Goal: Information Seeking & Learning: Learn about a topic

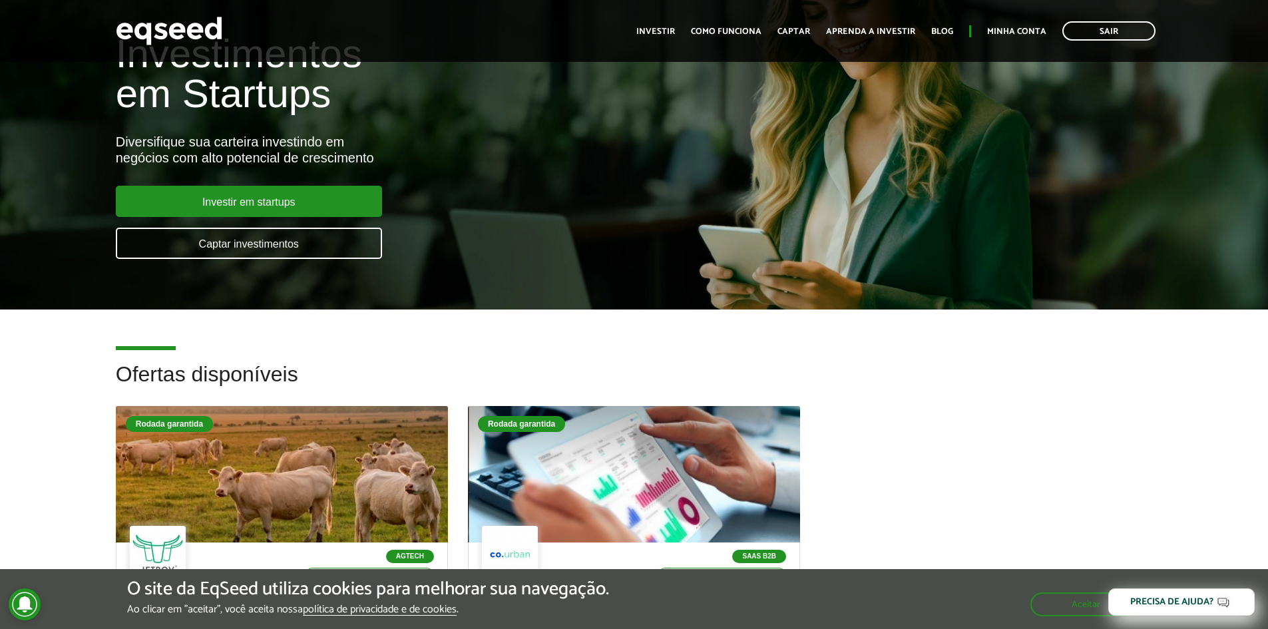
scroll to position [67, 0]
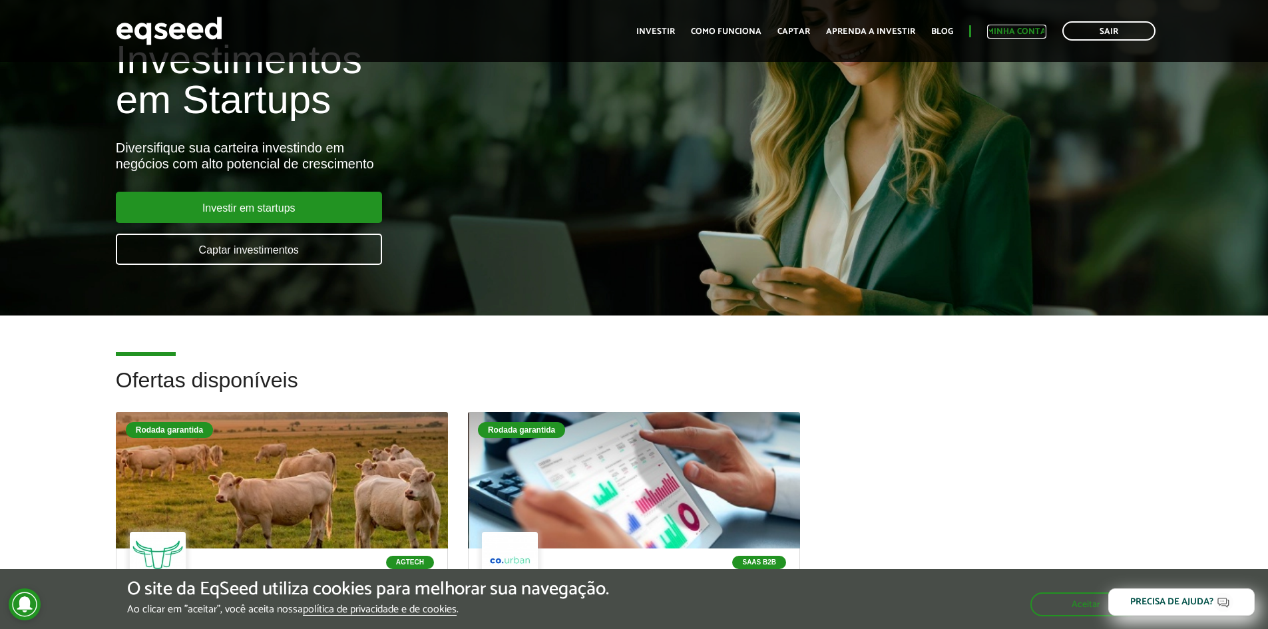
click at [1011, 32] on link "Minha conta" at bounding box center [1016, 31] width 59 height 9
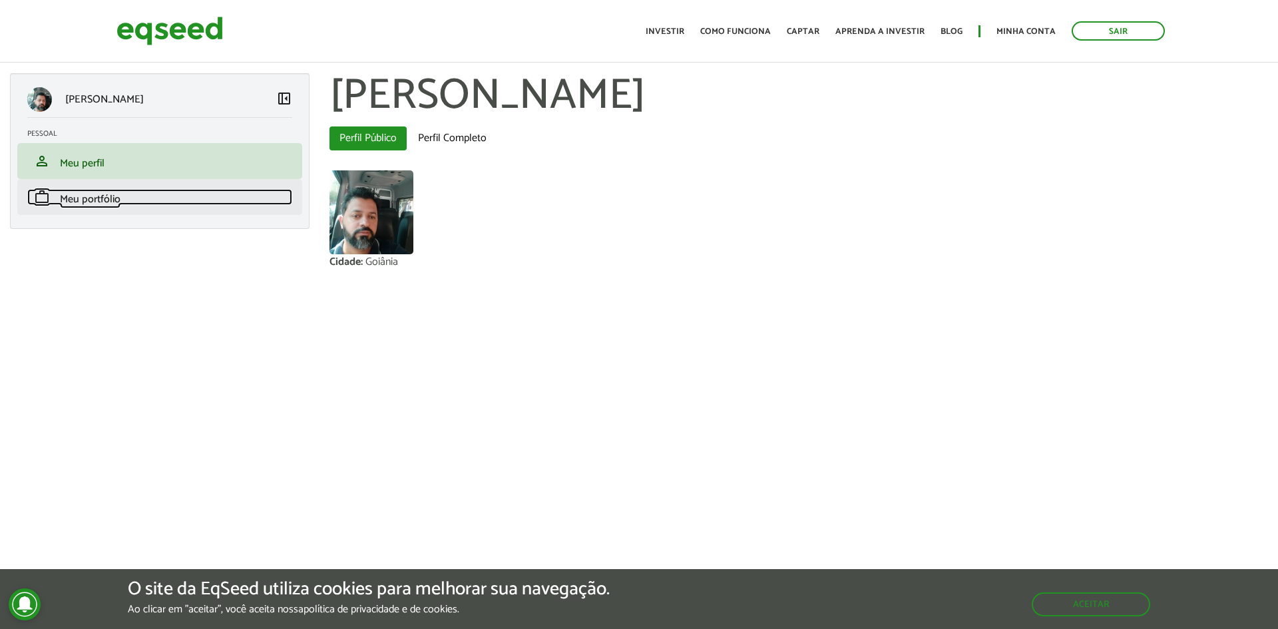
click at [89, 199] on span "Meu portfólio" at bounding box center [90, 199] width 61 height 18
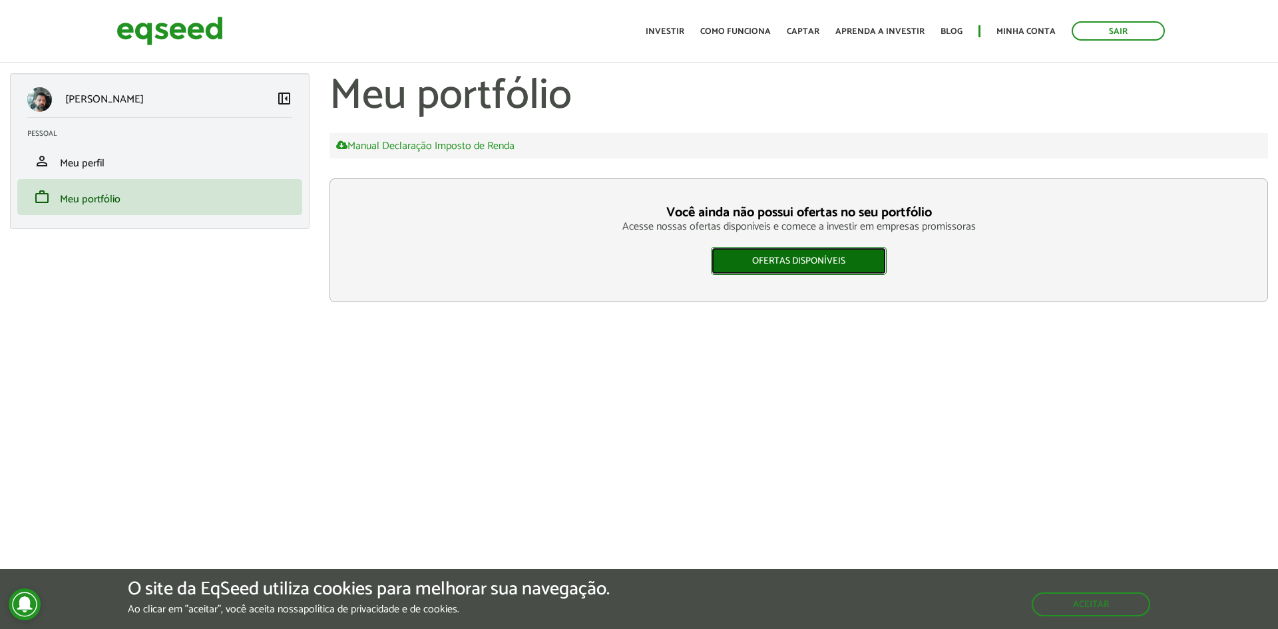
click at [814, 260] on link "Ofertas disponíveis" at bounding box center [799, 261] width 176 height 28
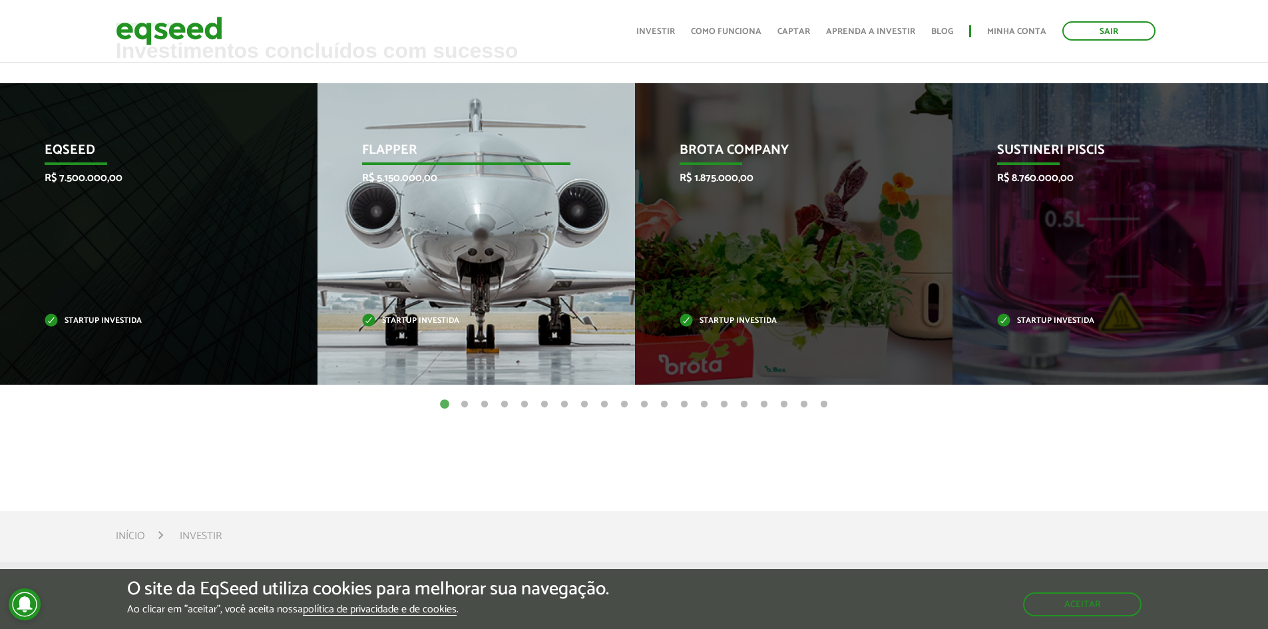
scroll to position [466, 0]
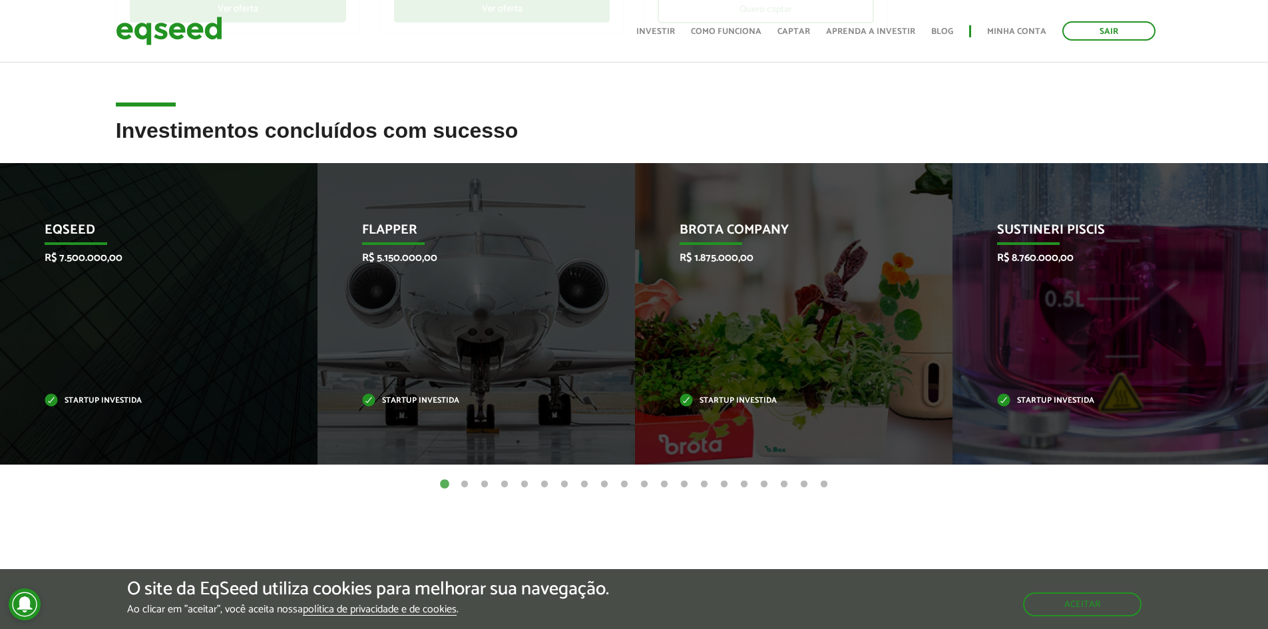
click at [464, 487] on button "2" at bounding box center [464, 484] width 13 height 13
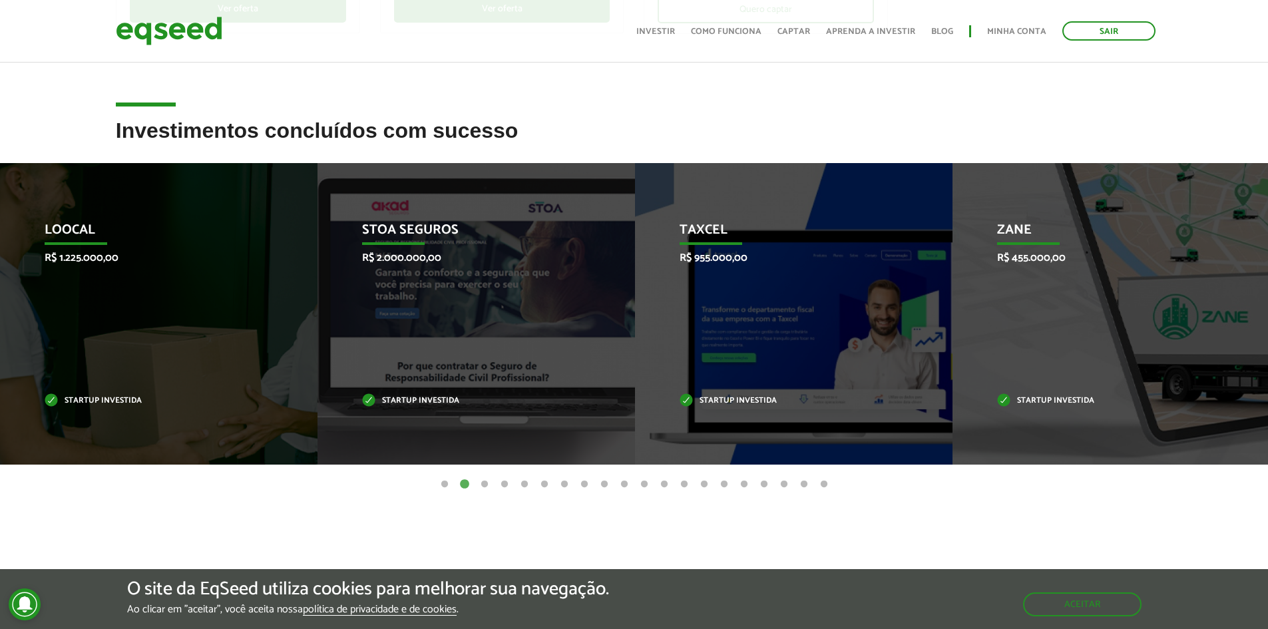
click at [483, 485] on button "3" at bounding box center [484, 484] width 13 height 13
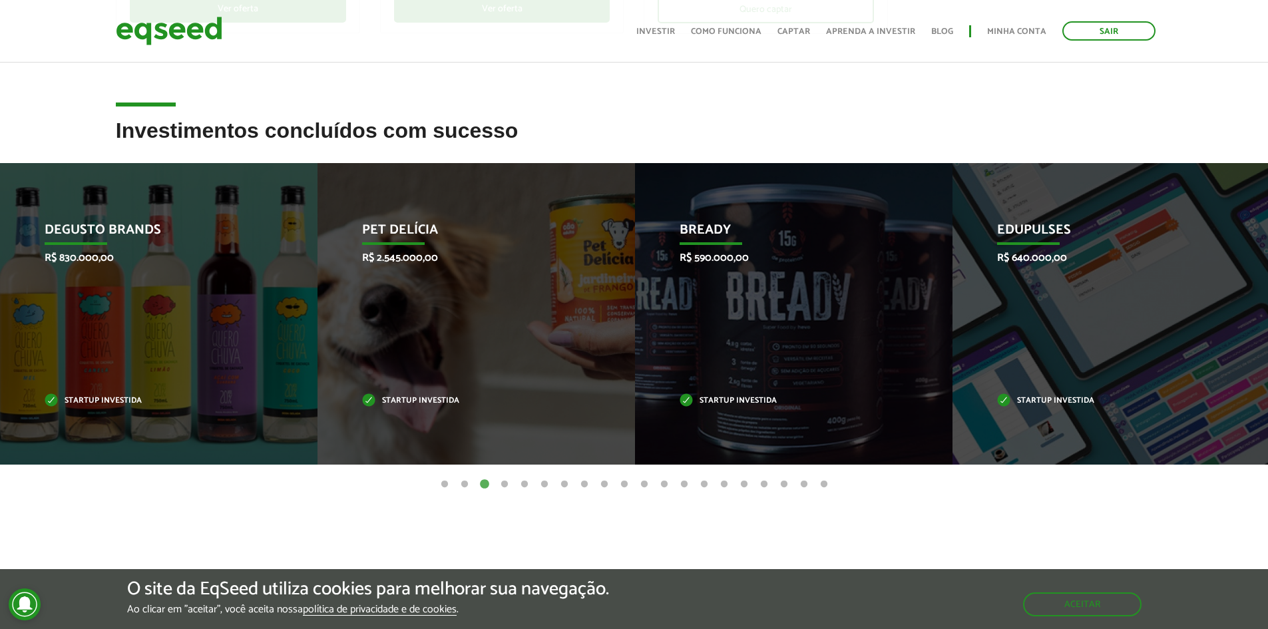
click at [503, 481] on button "4" at bounding box center [504, 484] width 13 height 13
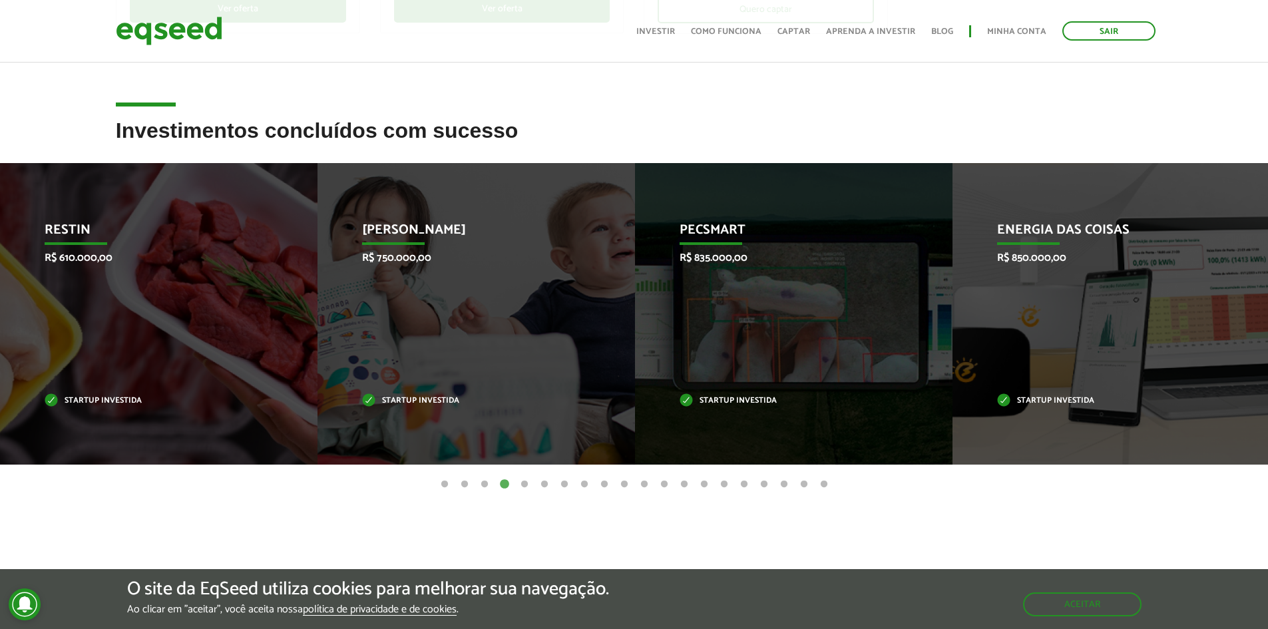
click at [525, 485] on button "5" at bounding box center [524, 484] width 13 height 13
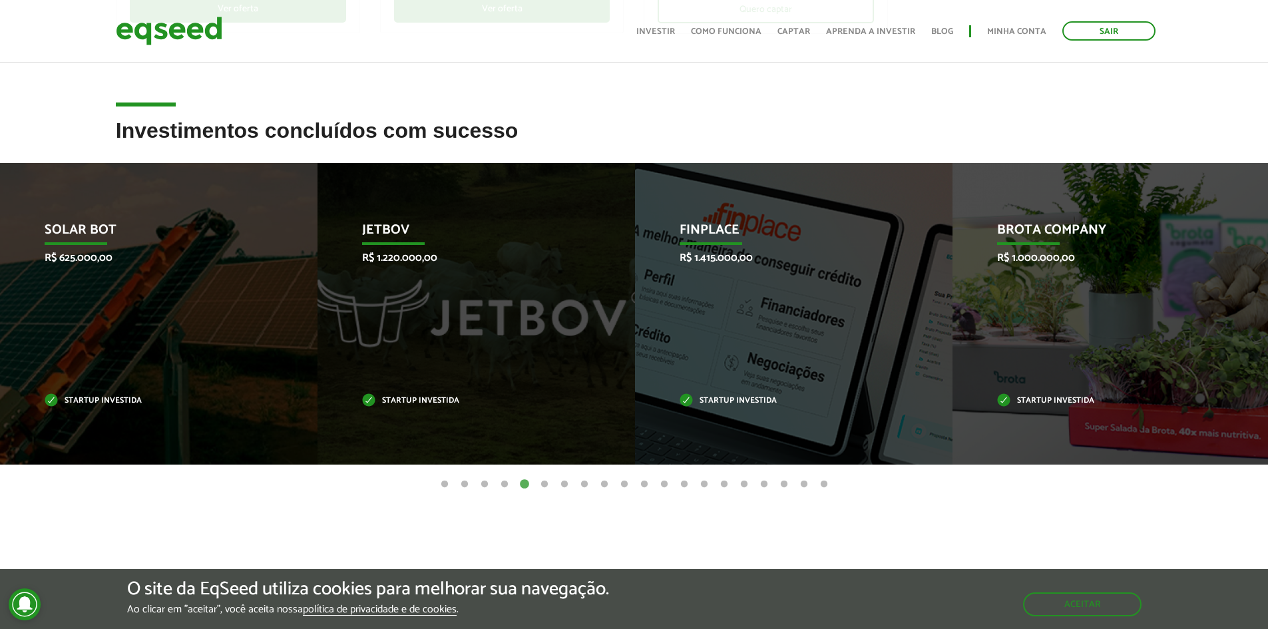
click at [548, 484] on button "6" at bounding box center [544, 484] width 13 height 13
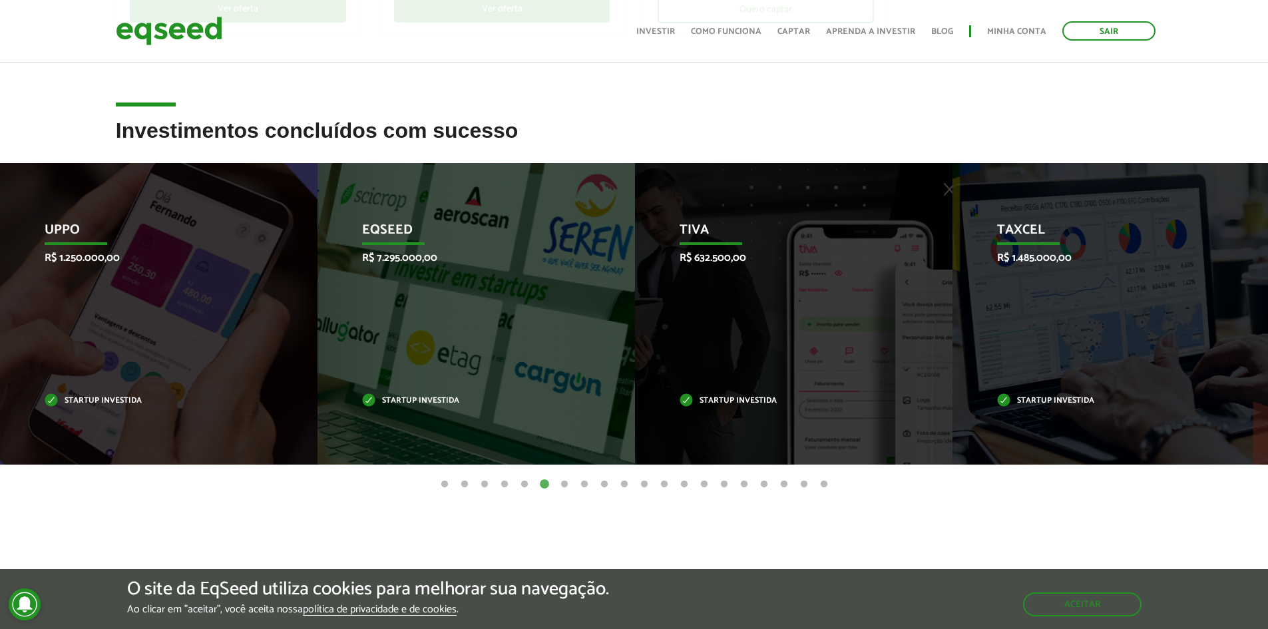
click at [562, 483] on button "7" at bounding box center [564, 484] width 13 height 13
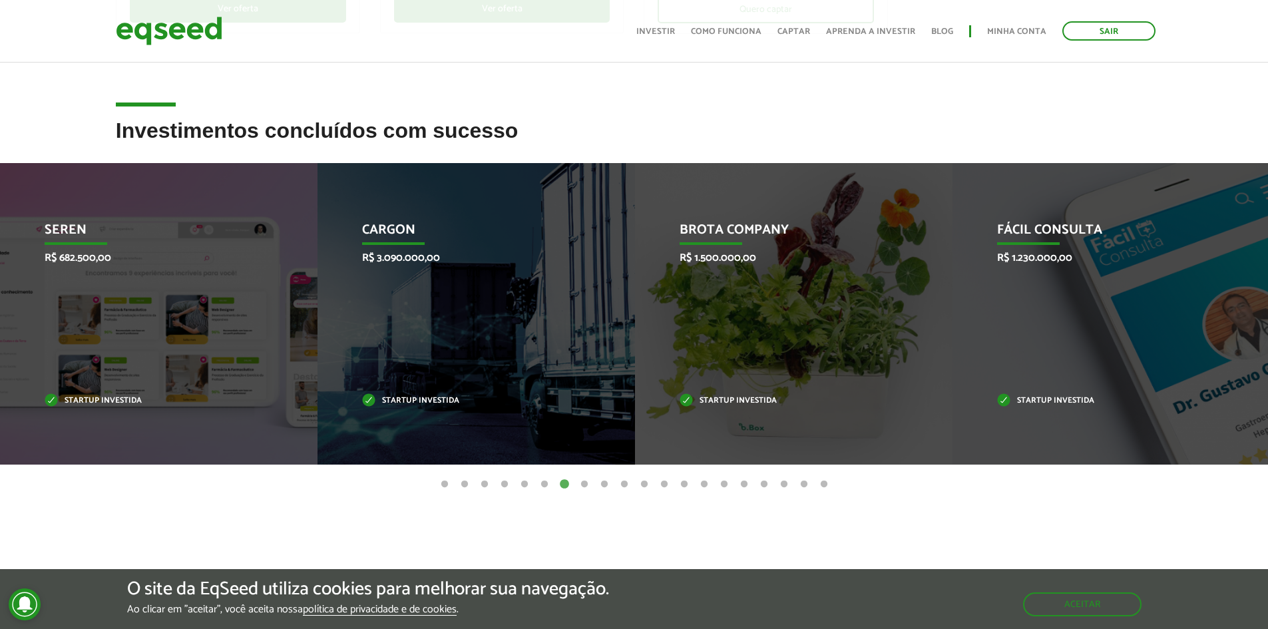
click at [585, 483] on button "8" at bounding box center [584, 484] width 13 height 13
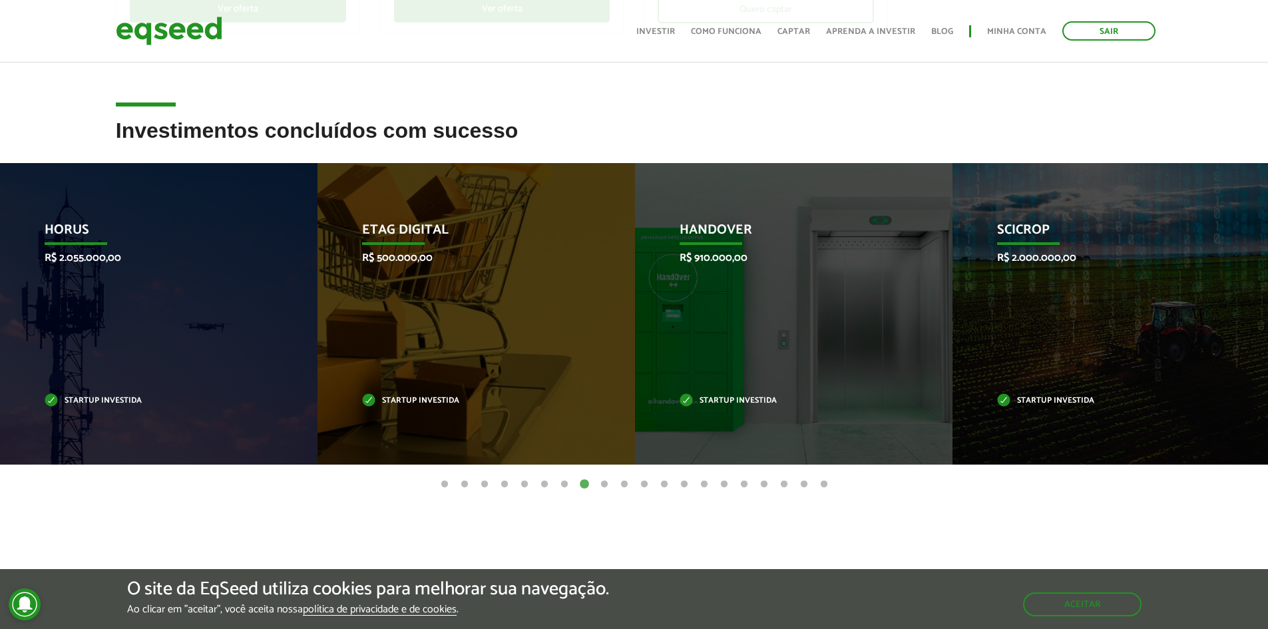
click at [604, 484] on button "9" at bounding box center [604, 484] width 13 height 13
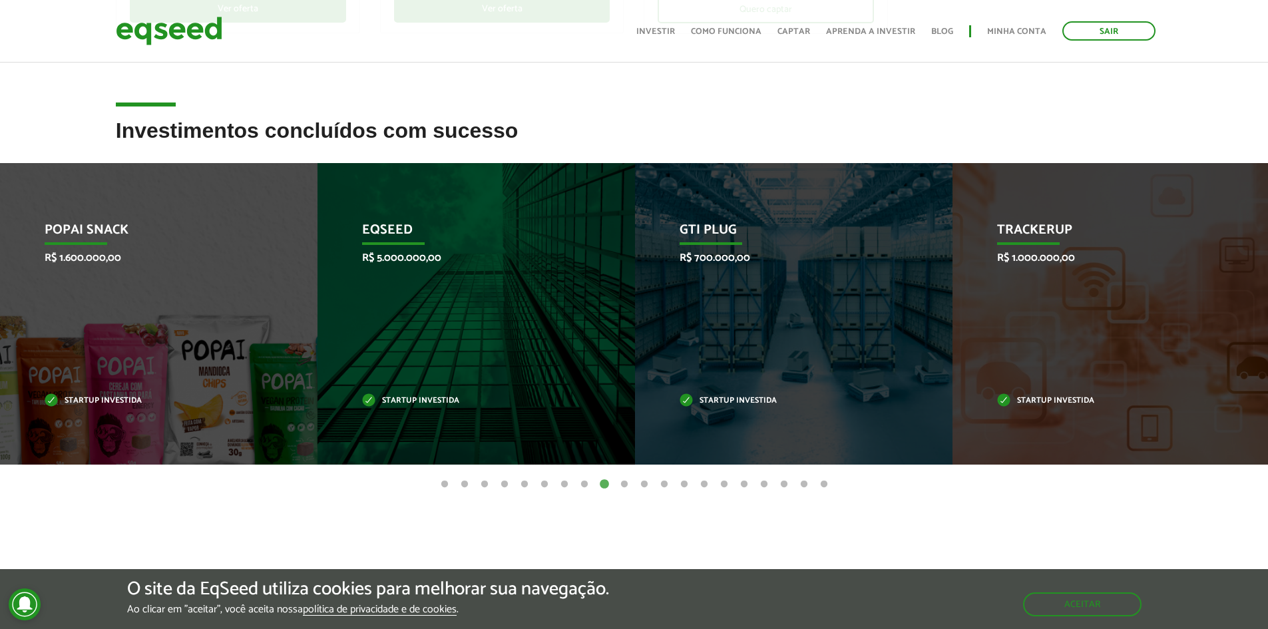
click at [624, 485] on button "10" at bounding box center [624, 484] width 13 height 13
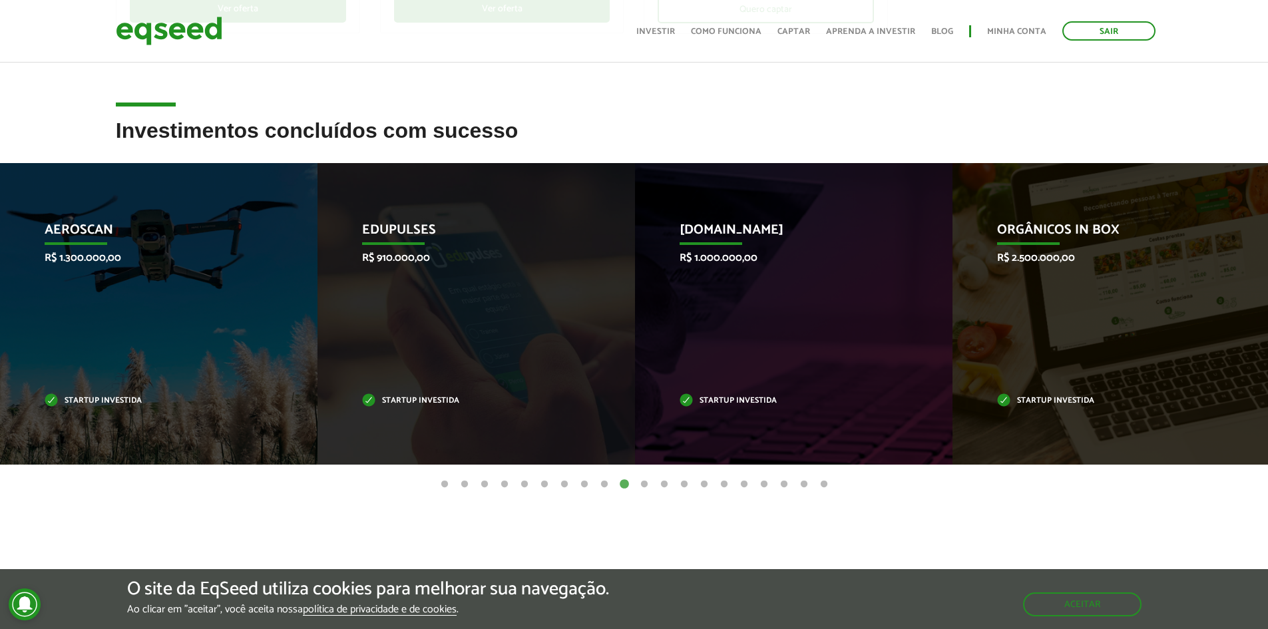
click at [643, 485] on button "11" at bounding box center [644, 484] width 13 height 13
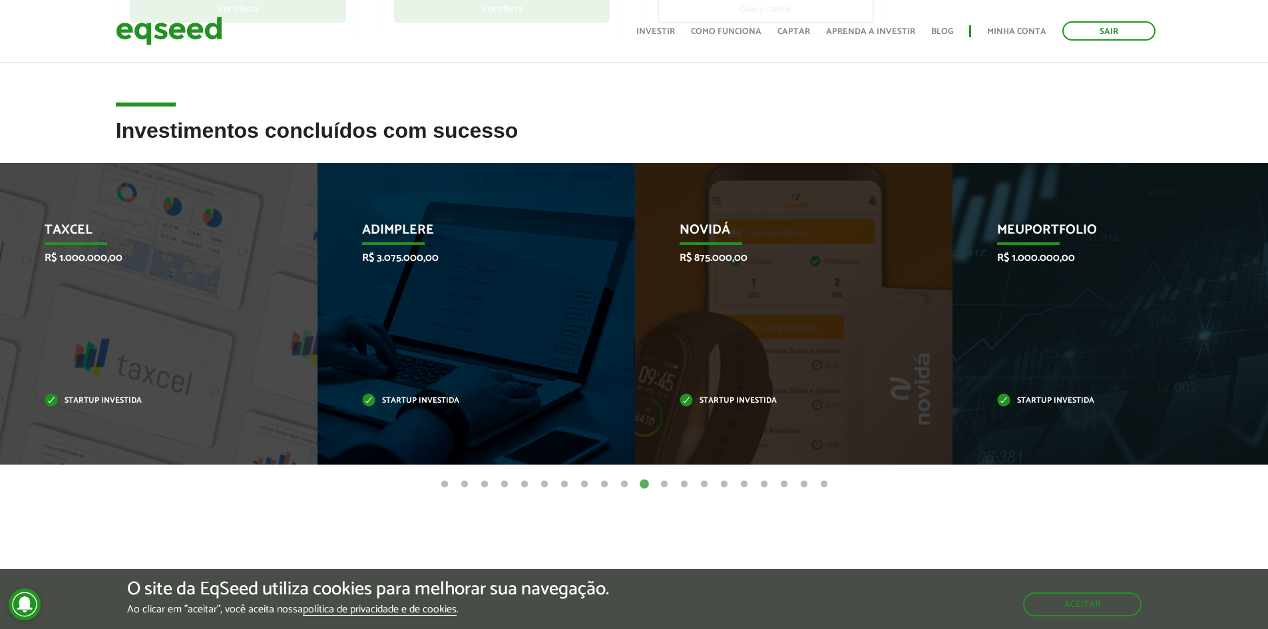
click at [665, 485] on button "12" at bounding box center [664, 484] width 13 height 13
